Goal: Task Accomplishment & Management: Manage account settings

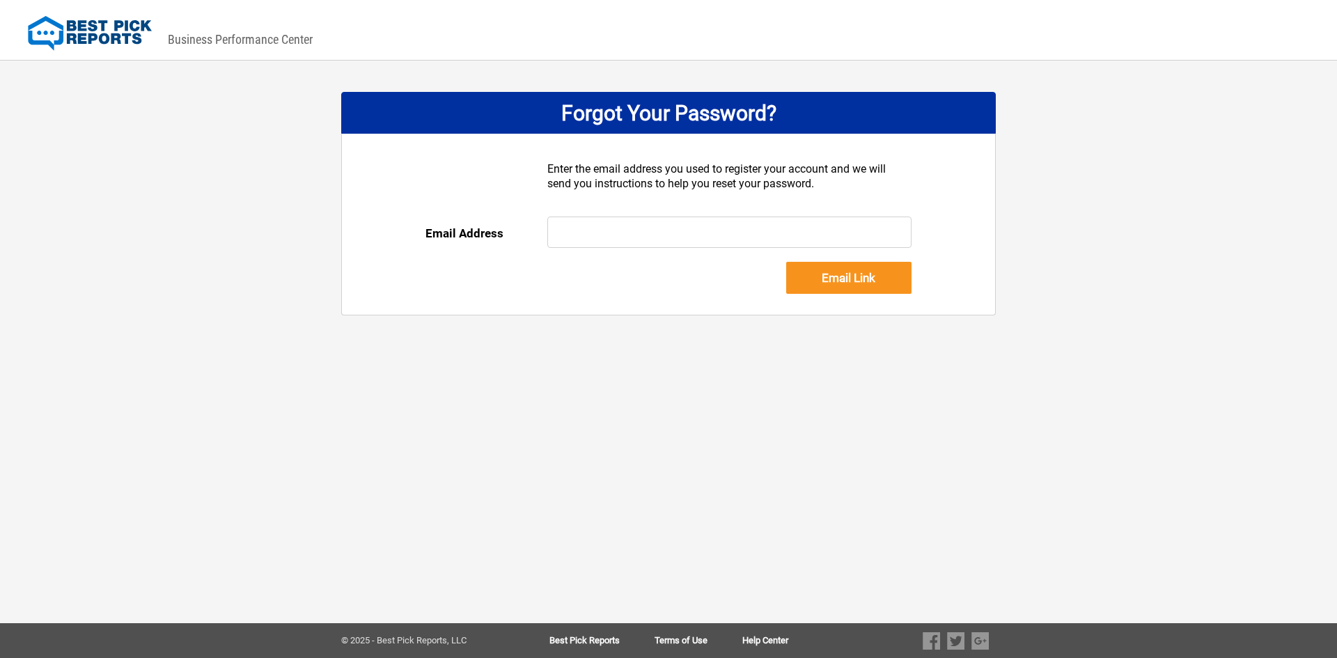
drag, startPoint x: 0, startPoint y: 0, endPoint x: 624, endPoint y: 241, distance: 668.6
click at [624, 242] on input "text" at bounding box center [729, 232] width 365 height 31
type input "niles@erickson.co"
click at [882, 274] on input "Email Link" at bounding box center [848, 278] width 125 height 32
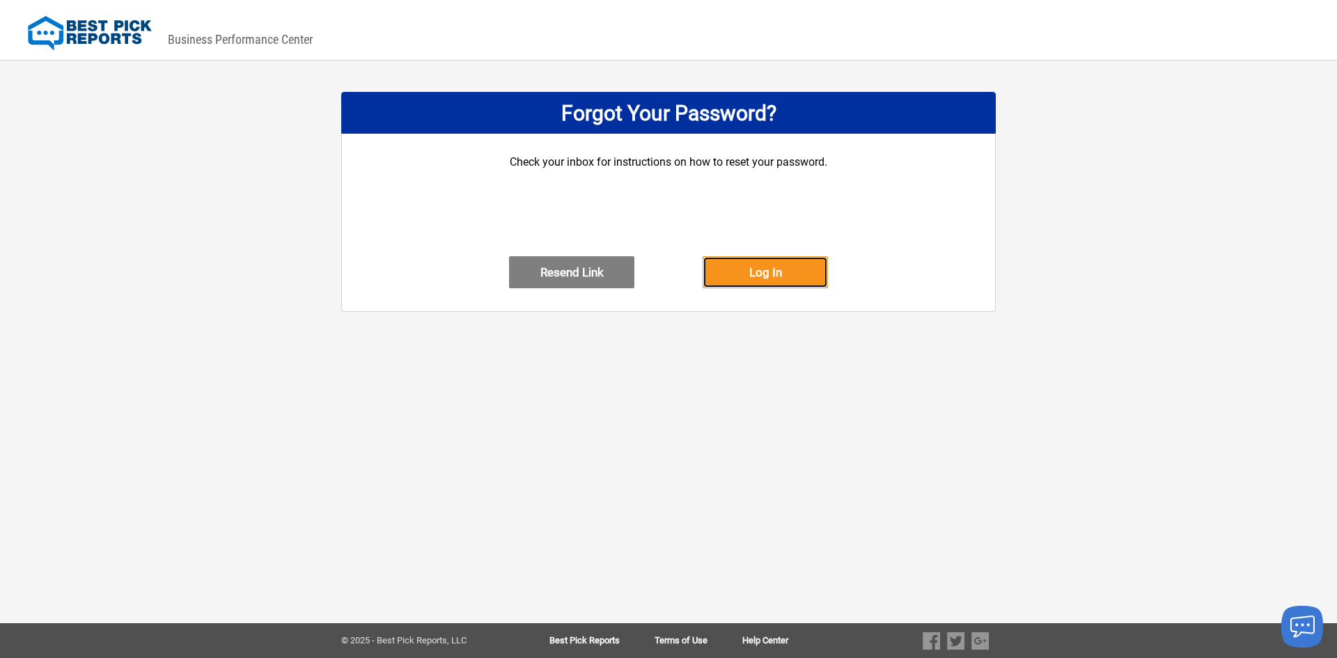
click at [766, 283] on button "Log In" at bounding box center [764, 272] width 125 height 32
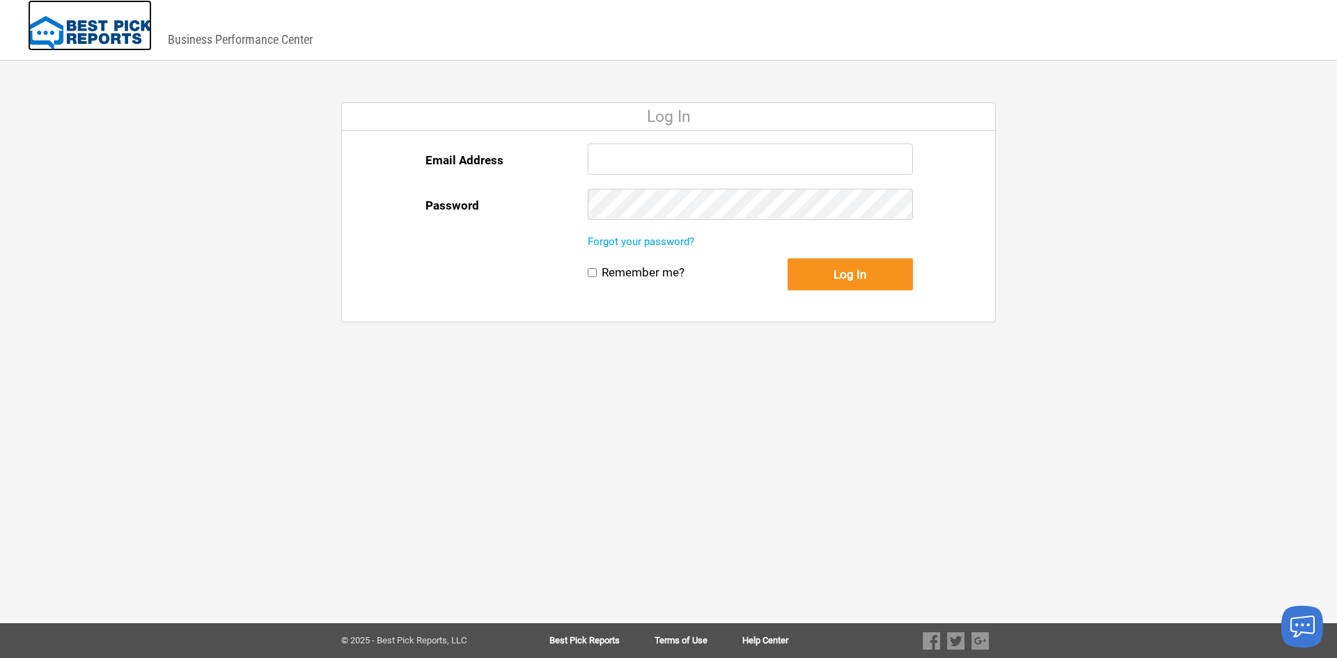
click at [92, 30] on img at bounding box center [90, 33] width 124 height 35
